Goal: Task Accomplishment & Management: Use online tool/utility

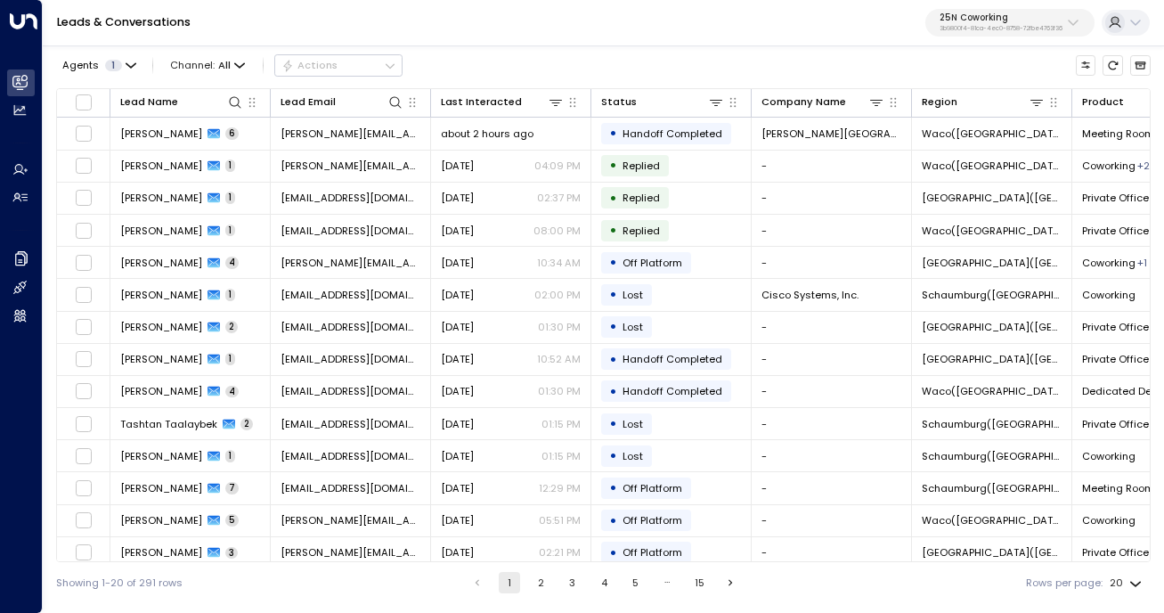
click at [1042, 14] on p "25N Coworking" at bounding box center [1001, 17] width 123 height 11
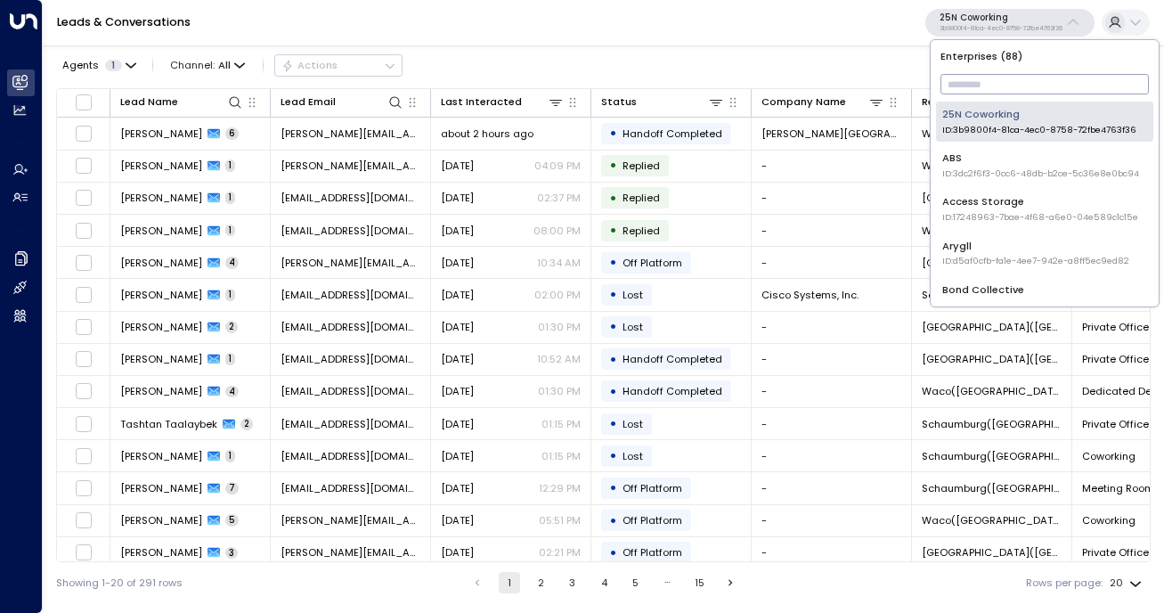
click at [1024, 89] on input "text" at bounding box center [1045, 83] width 208 height 29
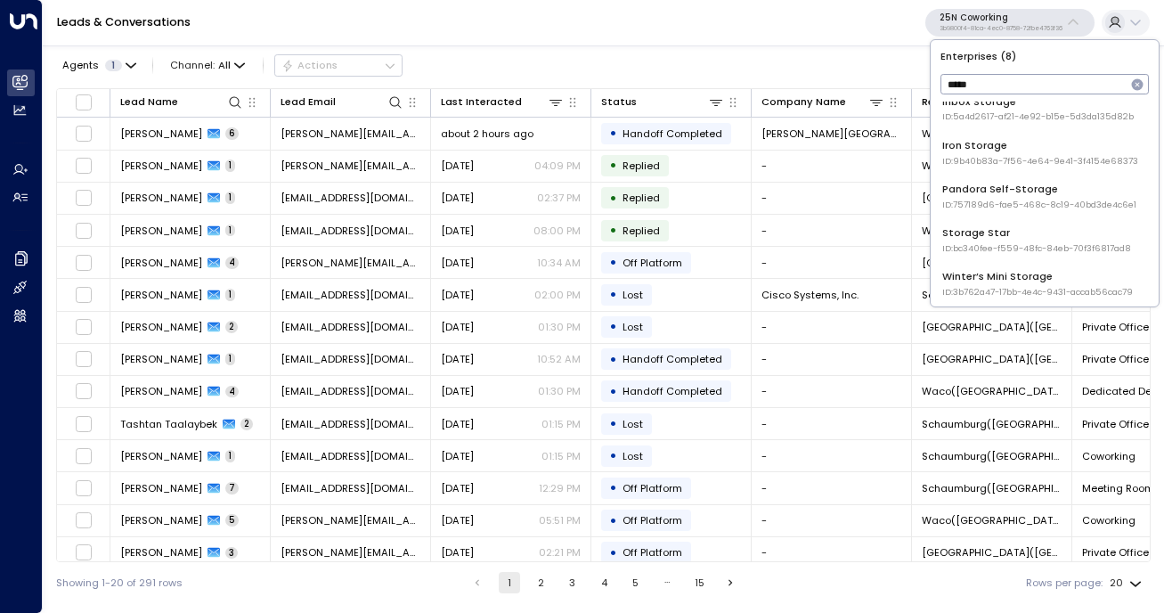
scroll to position [147, 0]
type input "*****"
click at [981, 247] on span "ID: bc340fee-f559-48fc-84eb-70f3f6817ad8" at bounding box center [1037, 246] width 189 height 12
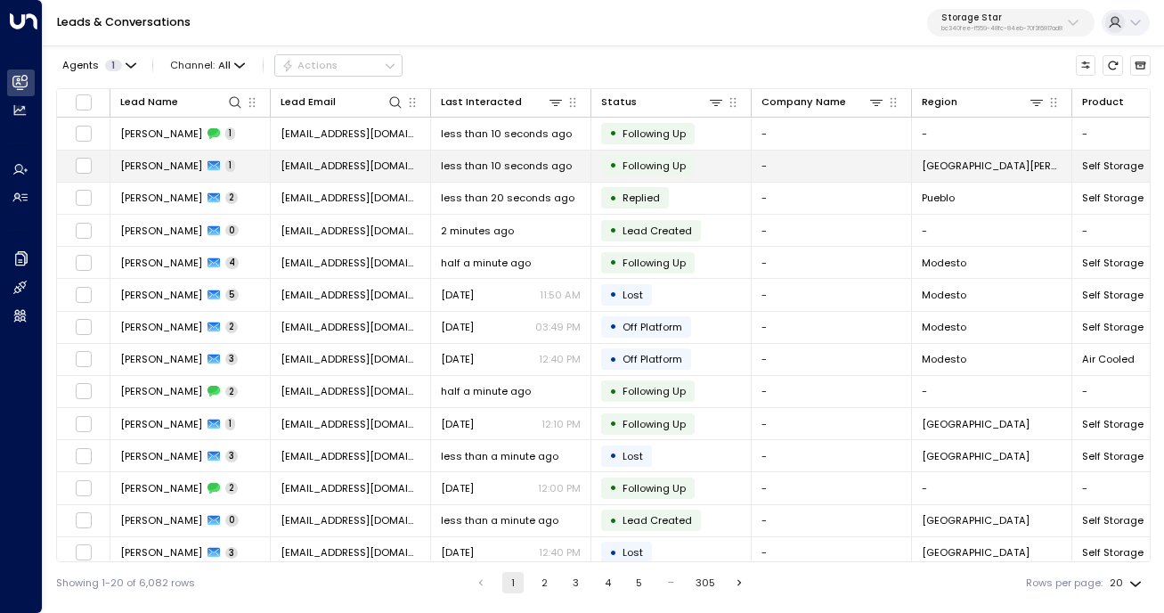
click at [168, 172] on span "[PERSON_NAME]" at bounding box center [161, 166] width 82 height 14
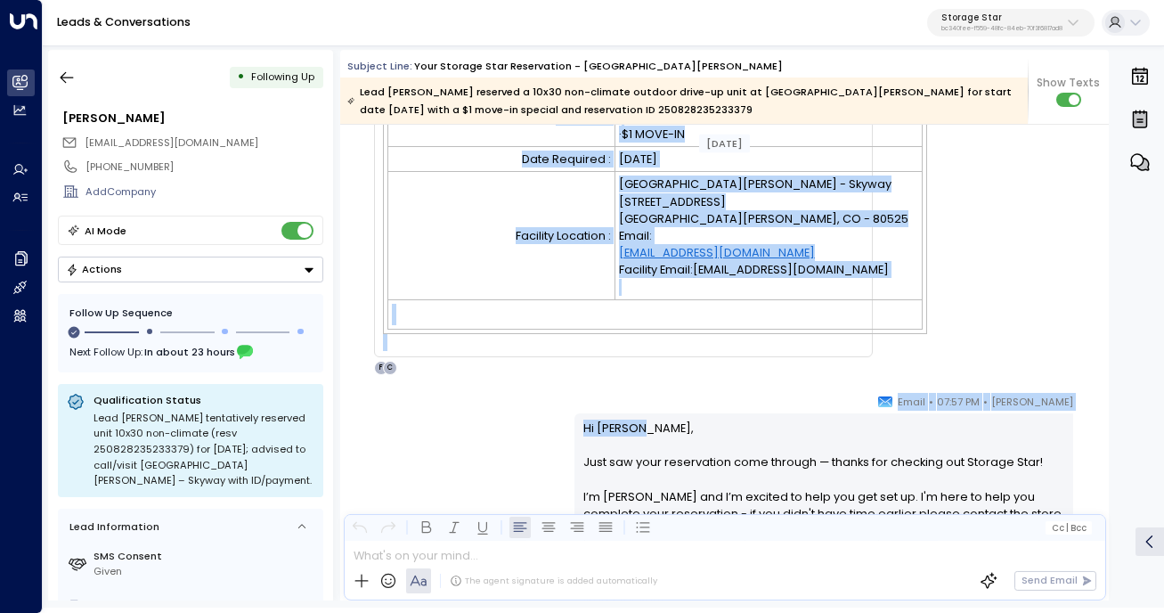
scroll to position [707, 0]
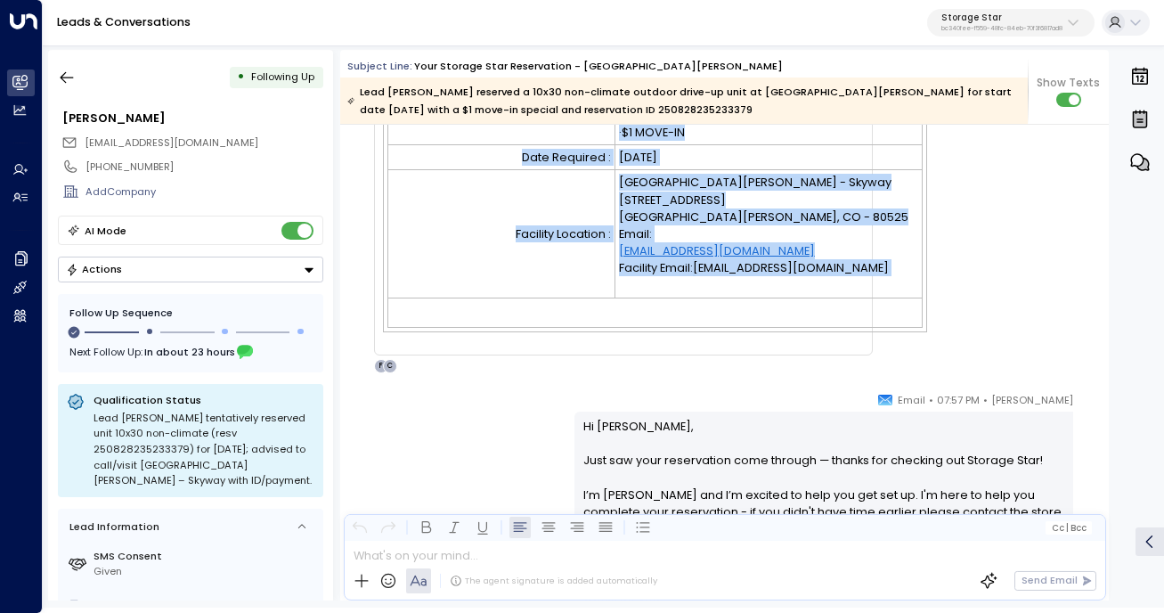
drag, startPoint x: 599, startPoint y: 316, endPoint x: 818, endPoint y: 284, distance: 221.5
click at [818, 284] on tbody "Inquiry Summary Name : [PERSON_NAME] Current Address : [STREET_ADDRESS][PERSON_…" at bounding box center [655, 6] width 535 height 641
copy tbody "Inquiry Summary Name : [PERSON_NAME] Current Address : [STREET_ADDRESS][PERSON_…"
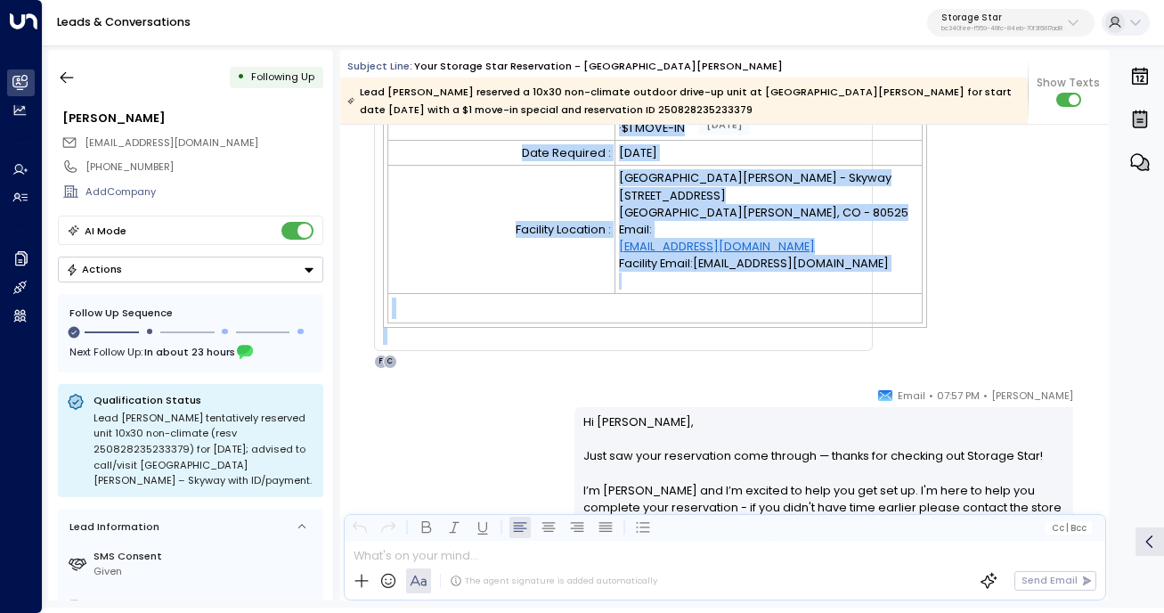
drag, startPoint x: 388, startPoint y: 193, endPoint x: 735, endPoint y: 348, distance: 380.5
copy td "Dear [PERSON_NAME] , Thank you for choosing [GEOGRAPHIC_DATA][PERSON_NAME] - Sk…"
click at [69, 78] on icon "button" at bounding box center [67, 78] width 18 height 18
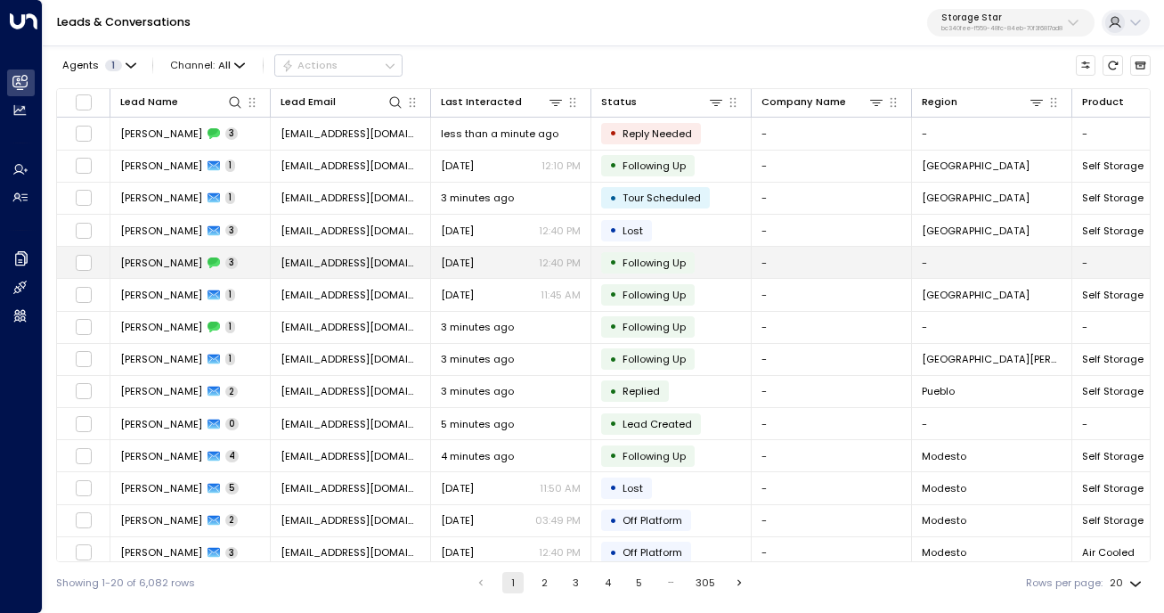
click at [155, 266] on span "[PERSON_NAME]" at bounding box center [161, 263] width 82 height 14
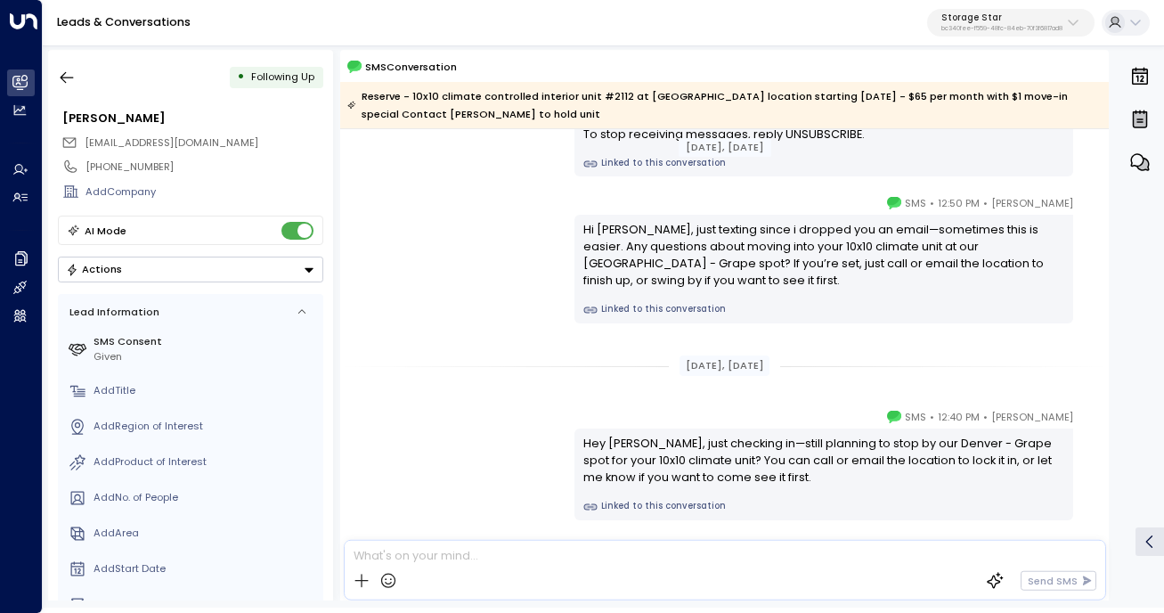
scroll to position [230, 0]
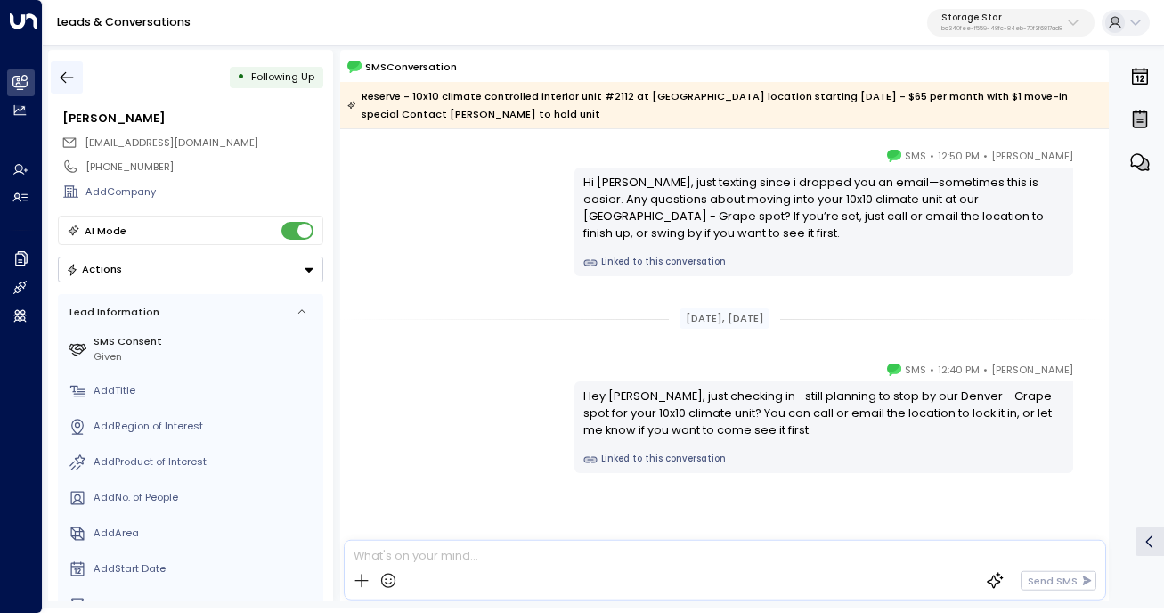
click at [64, 81] on icon "button" at bounding box center [67, 78] width 13 height 12
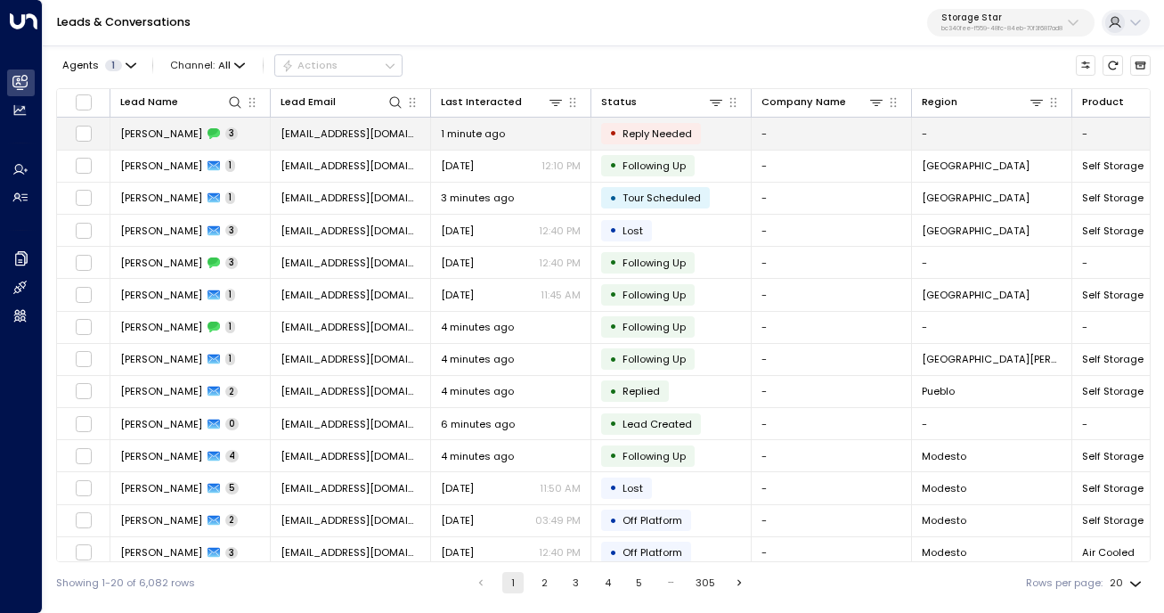
click at [163, 135] on span "[PERSON_NAME]" at bounding box center [161, 134] width 82 height 14
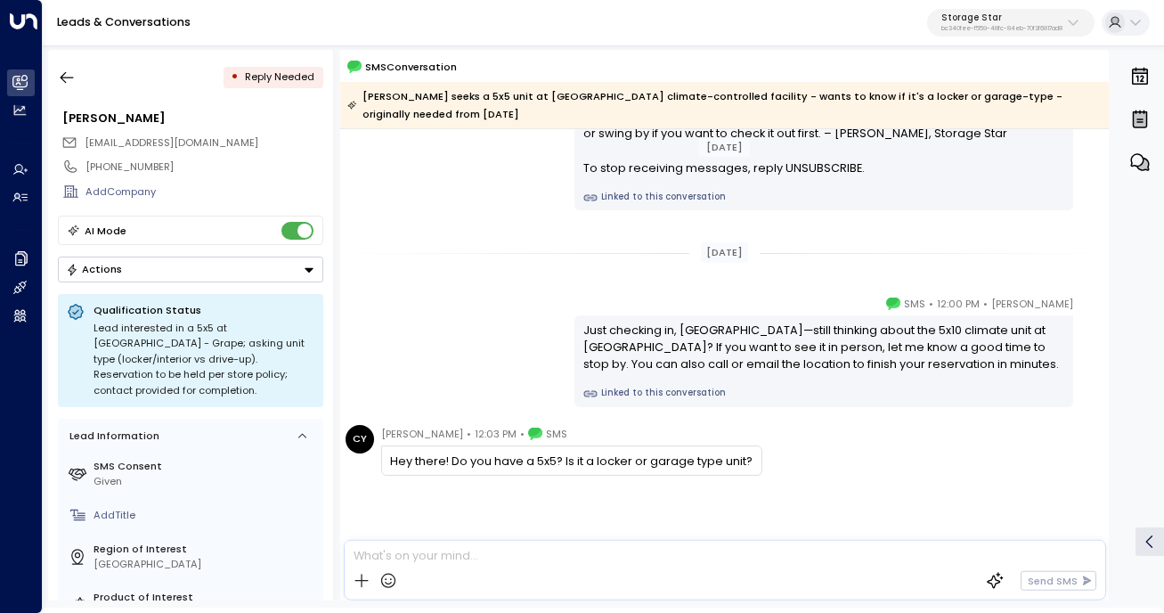
scroll to position [167, 0]
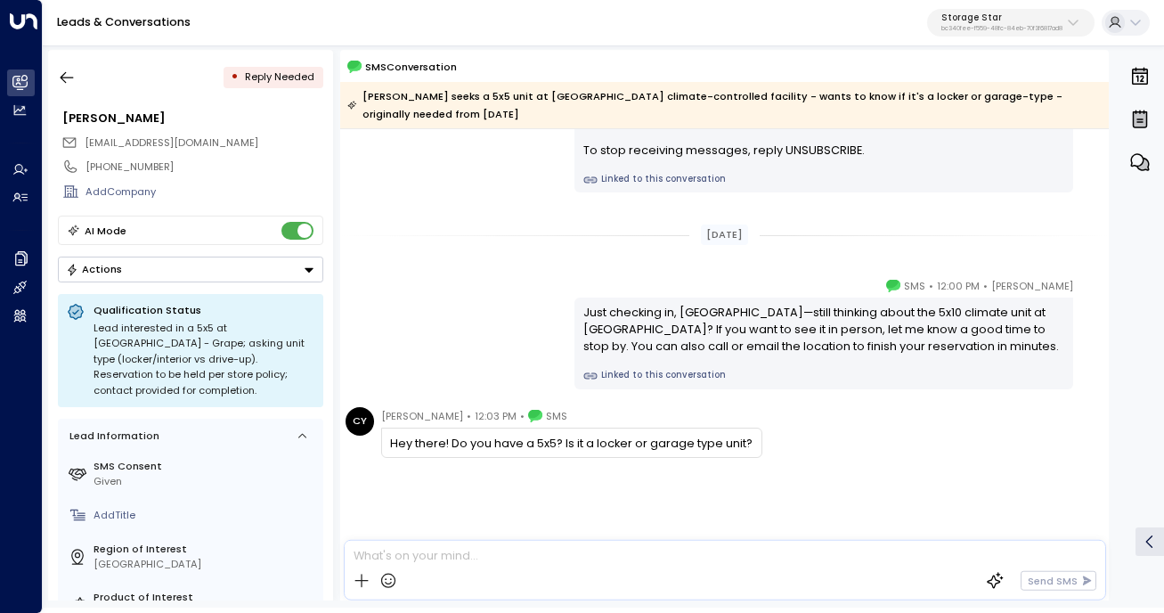
drag, startPoint x: 756, startPoint y: 442, endPoint x: 382, endPoint y: 434, distance: 374.3
click at [382, 434] on div "Hey there! Do you have a 5x5? Is it a locker or garage type unit?" at bounding box center [571, 443] width 381 height 30
copy div "Hey there! Do you have a 5x5? Is it a locker or garage type unit?"
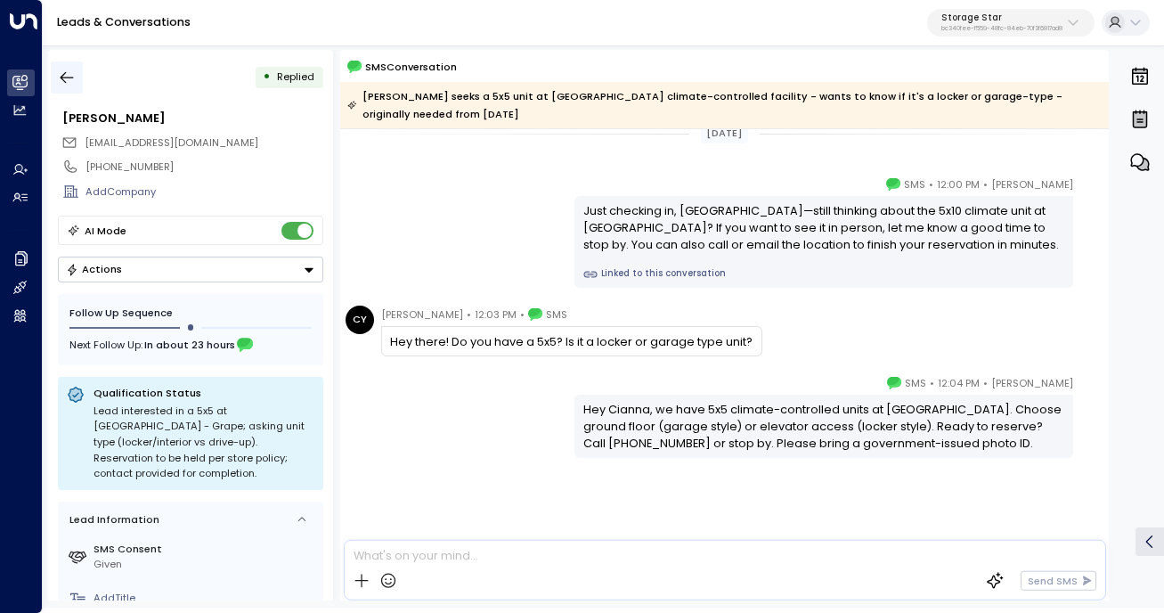
click at [72, 84] on icon "button" at bounding box center [67, 78] width 18 height 18
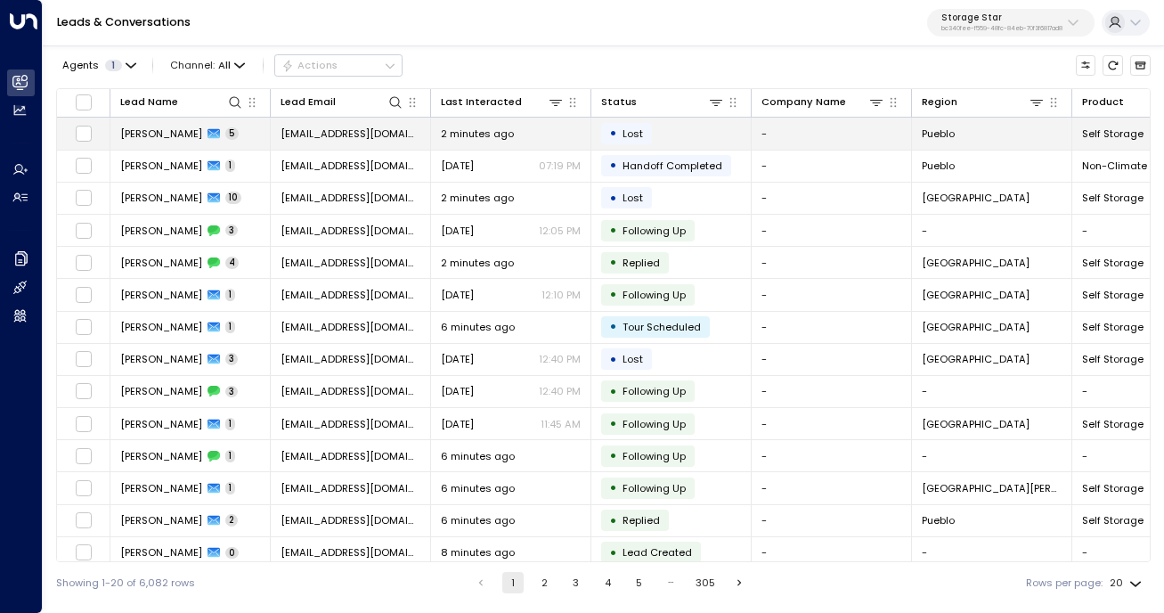
click at [142, 137] on span "[PERSON_NAME]" at bounding box center [161, 134] width 82 height 14
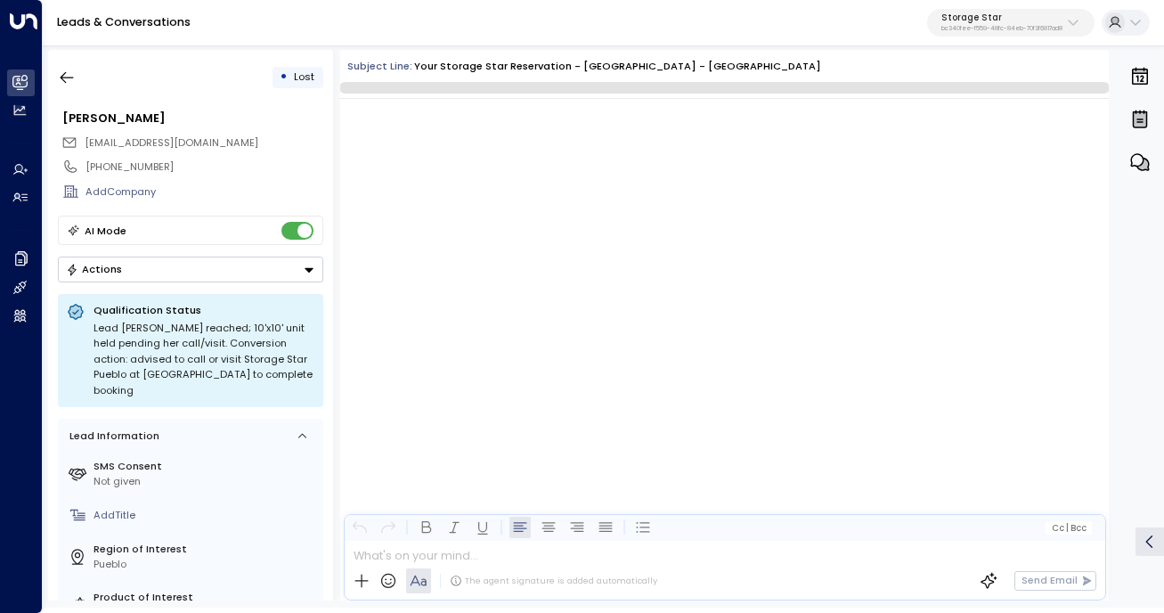
scroll to position [3752, 0]
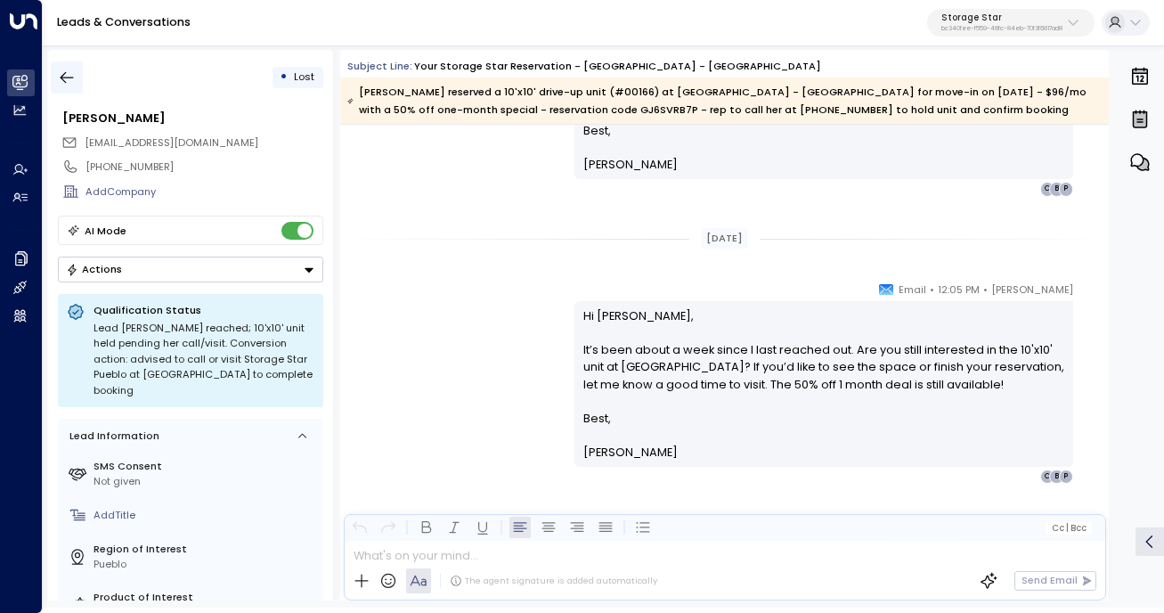
click at [67, 78] on icon "button" at bounding box center [67, 78] width 18 height 18
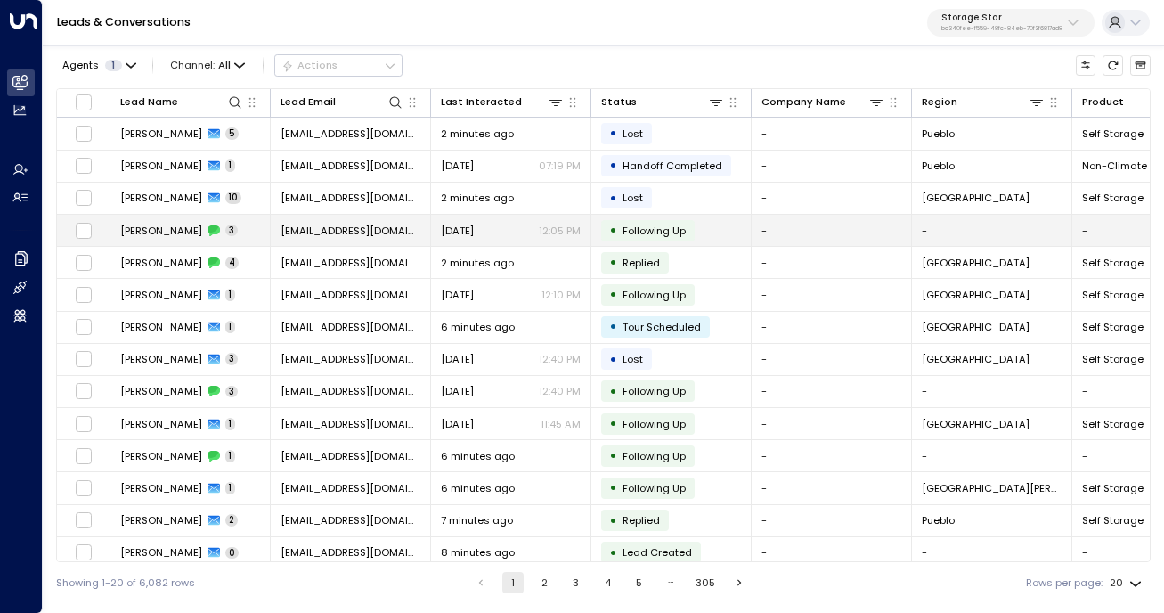
click at [168, 224] on span "[PERSON_NAME]" at bounding box center [161, 231] width 82 height 14
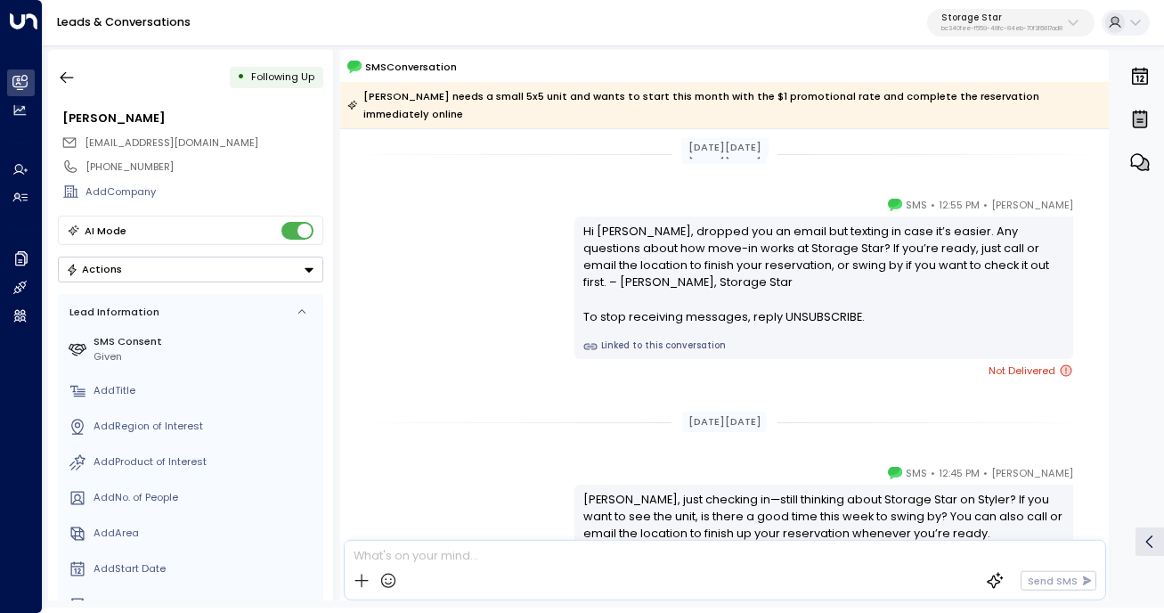
scroll to position [339, 0]
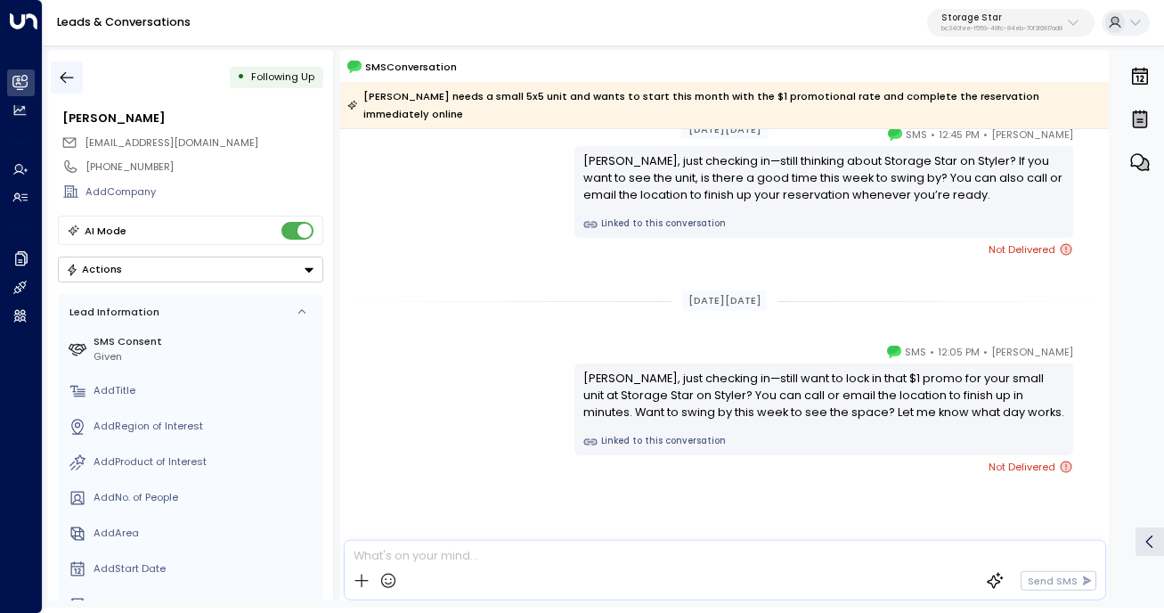
click at [69, 86] on button "button" at bounding box center [67, 77] width 32 height 32
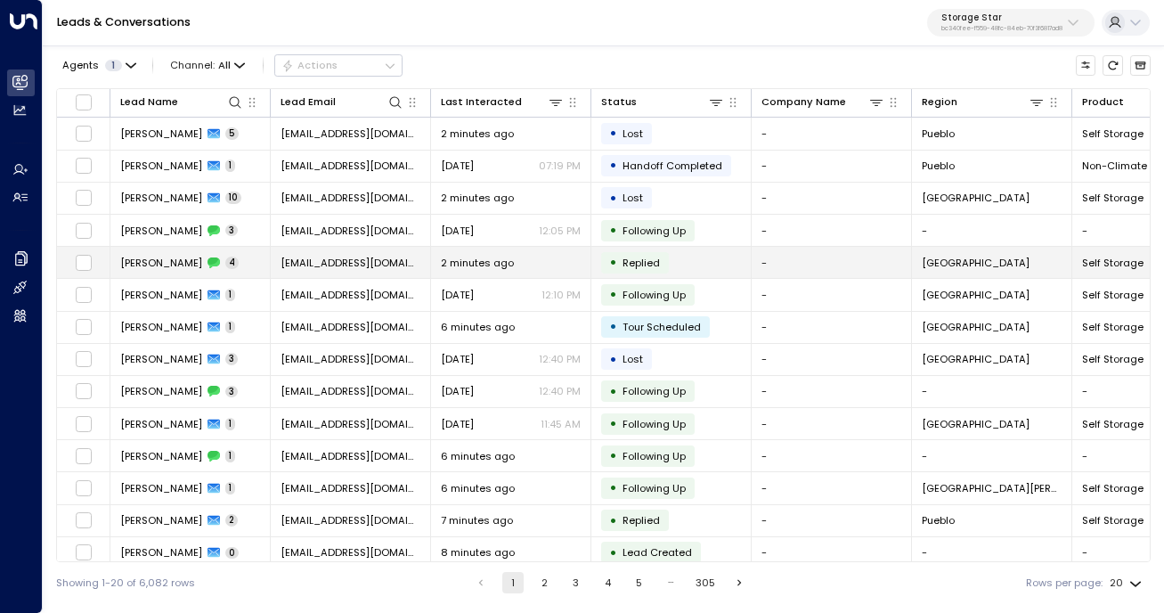
click at [150, 256] on span "[PERSON_NAME]" at bounding box center [161, 263] width 82 height 14
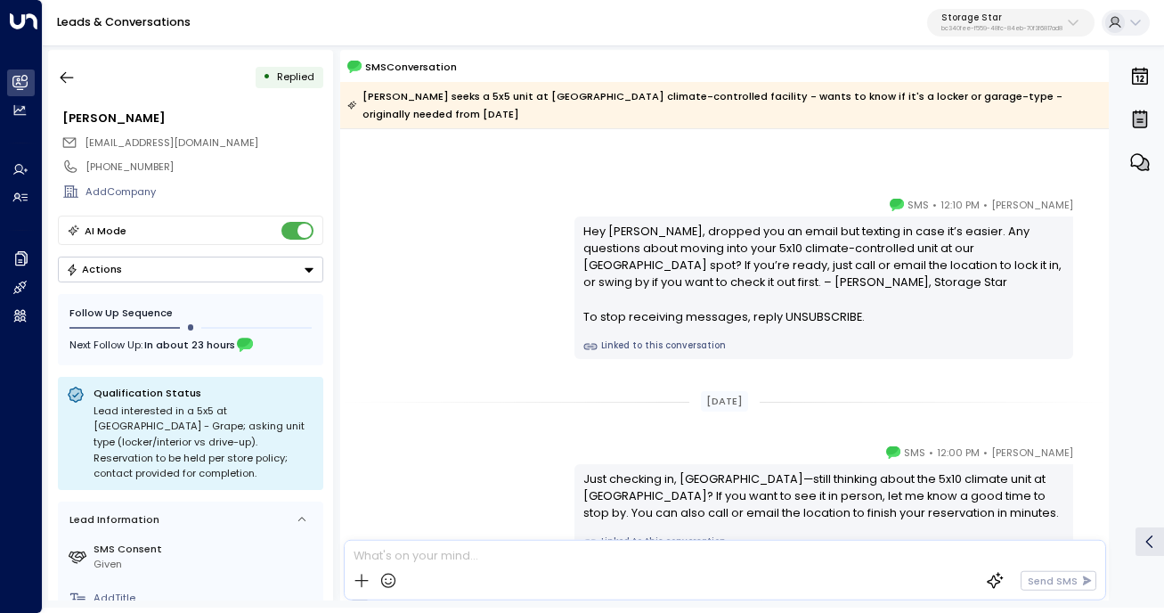
scroll to position [268, 0]
